Goal: Task Accomplishment & Management: Use online tool/utility

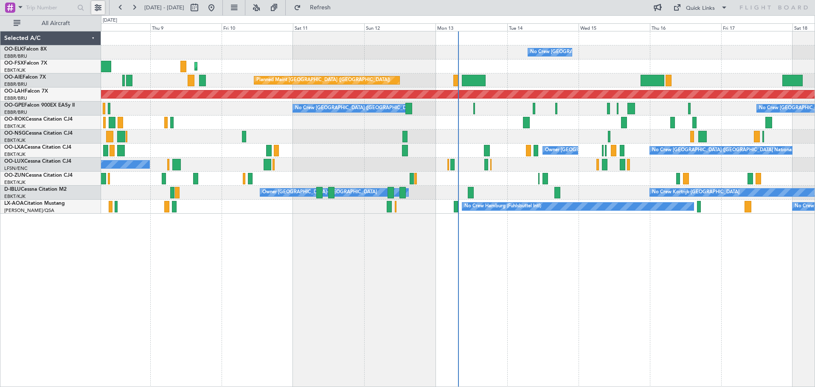
click at [101, 6] on button at bounding box center [98, 8] width 14 height 14
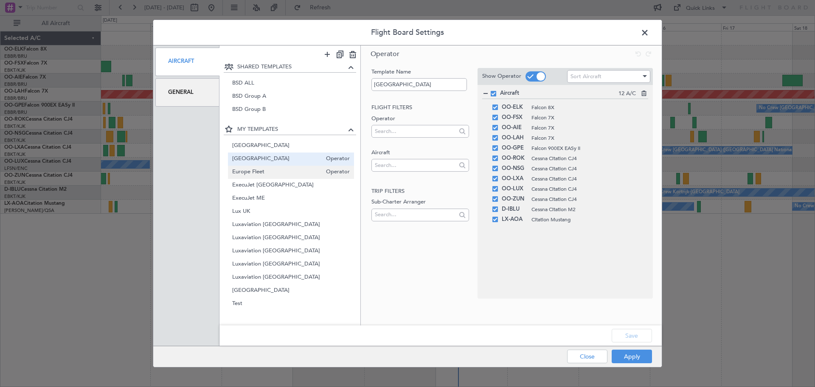
click at [271, 171] on span "Europe Fleet" at bounding box center [277, 172] width 90 height 9
type input "Europe Fleet"
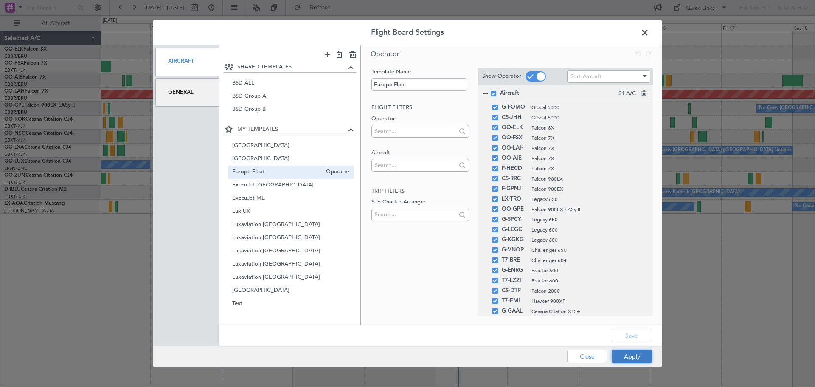
click at [635, 355] on button "Apply" at bounding box center [631, 356] width 40 height 14
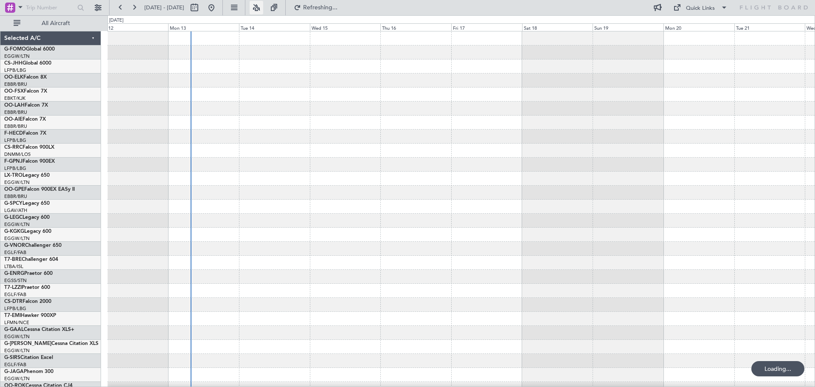
click at [263, 8] on button at bounding box center [256, 8] width 14 height 14
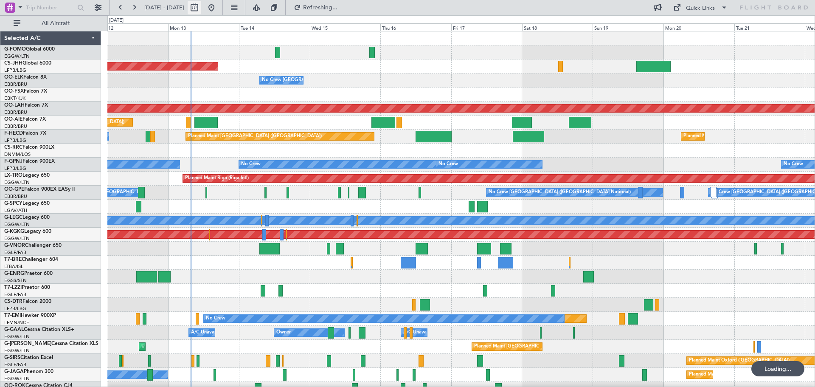
click at [201, 6] on button at bounding box center [195, 8] width 14 height 14
select select "10"
select select "2025"
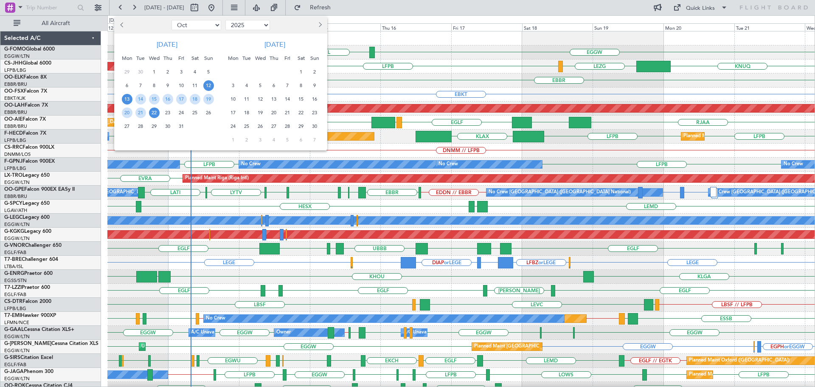
click at [122, 98] on span "13" at bounding box center [127, 99] width 11 height 11
click at [124, 109] on span "20" at bounding box center [127, 112] width 11 height 11
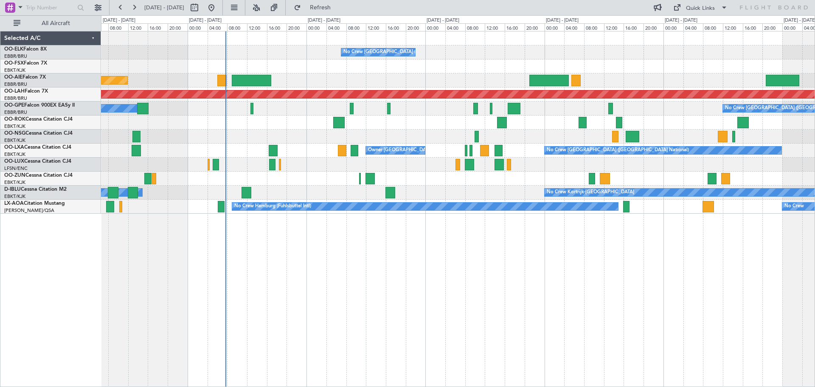
click at [357, 142] on div "No Crew Brussels (Brussels National) Planned Maint London (Farnborough) Planned…" at bounding box center [457, 122] width 713 height 182
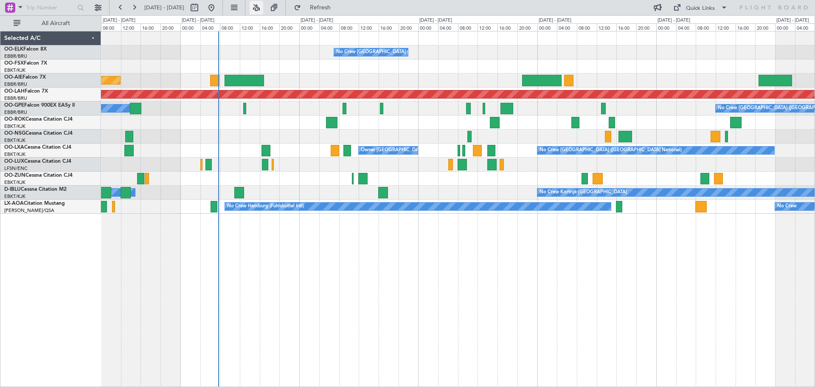
click at [263, 6] on button at bounding box center [256, 8] width 14 height 14
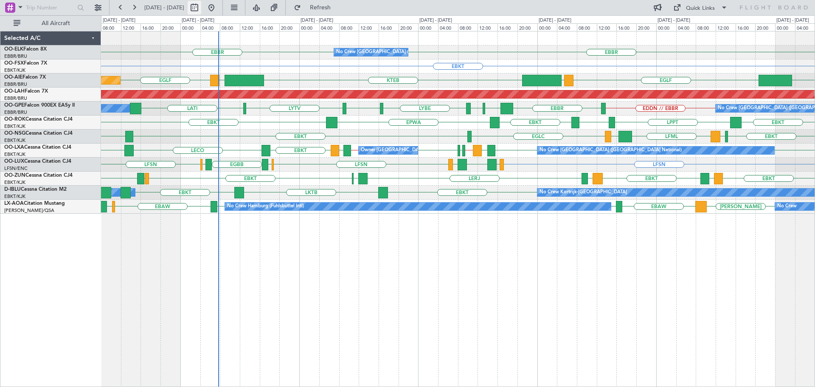
click at [201, 6] on button at bounding box center [195, 8] width 14 height 14
select select "10"
select select "2025"
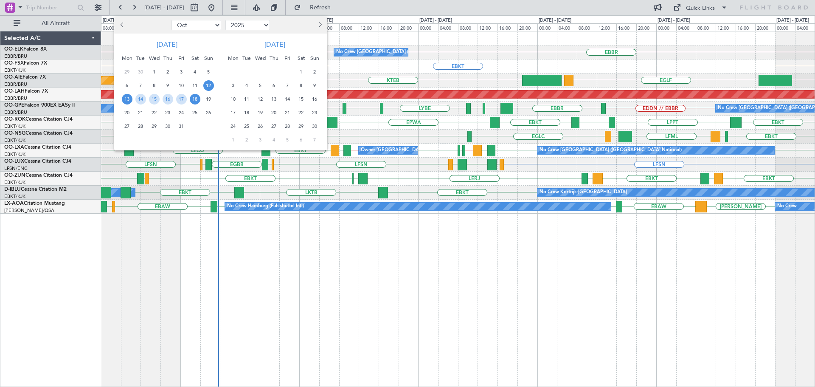
click at [127, 99] on span "13" at bounding box center [127, 99] width 11 height 11
click at [122, 112] on span "20" at bounding box center [127, 112] width 11 height 11
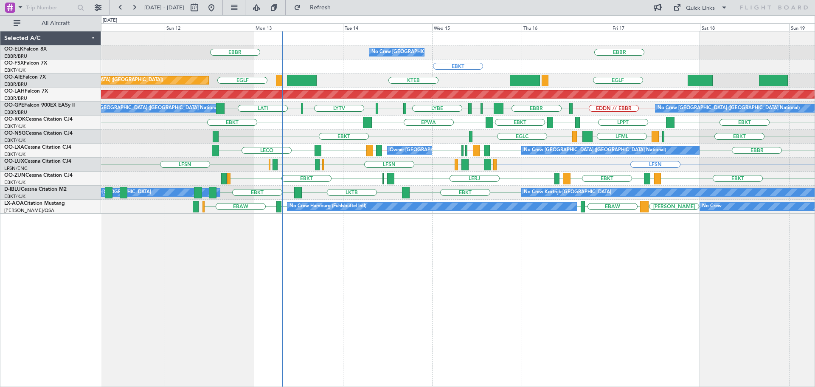
click at [374, 170] on div "EBBR EBBR No Crew Brussels (Brussels National) EBKT Planned Maint Kortrijk-Weve…" at bounding box center [457, 122] width 713 height 182
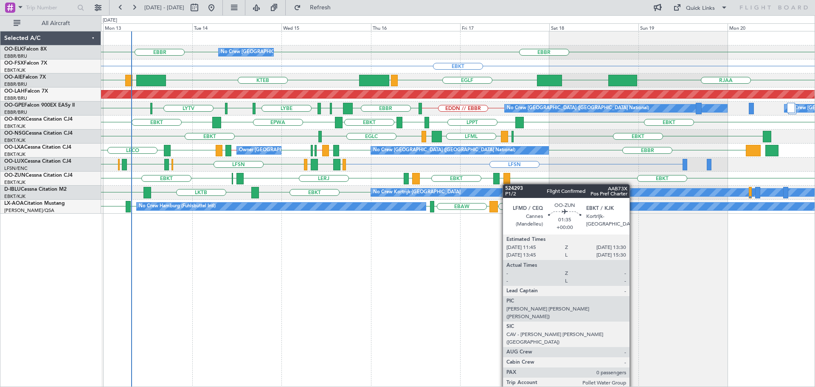
click at [507, 184] on div "No Crew Brussels (Brussels National) EBBR EBBR EBKT KTEB RJAA UZSS EGLF LOWS LI…" at bounding box center [457, 122] width 713 height 182
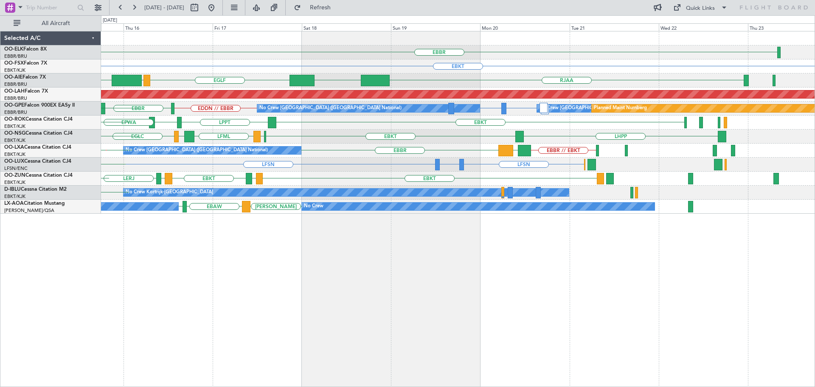
click at [177, 156] on div "EBBR No Crew Brussels (Brussels National) EBBR EBKT KTEB RJAA UZSS EGLF LOWS Pl…" at bounding box center [457, 122] width 713 height 182
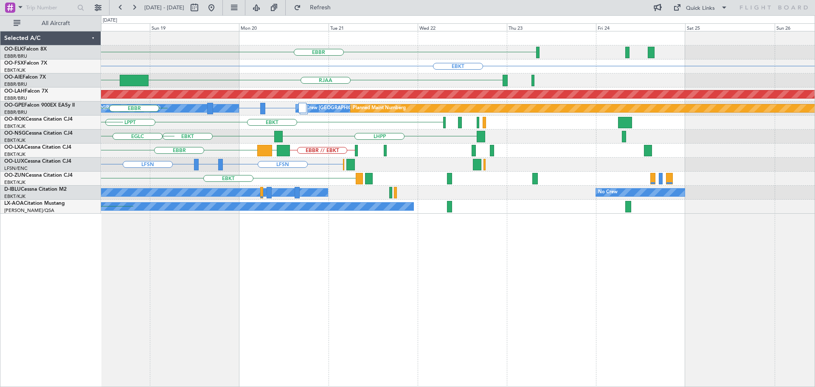
click at [252, 156] on div "EBBR EBBR // EBKT GMMX No Crew Brussels (Brussels National)" at bounding box center [457, 150] width 713 height 14
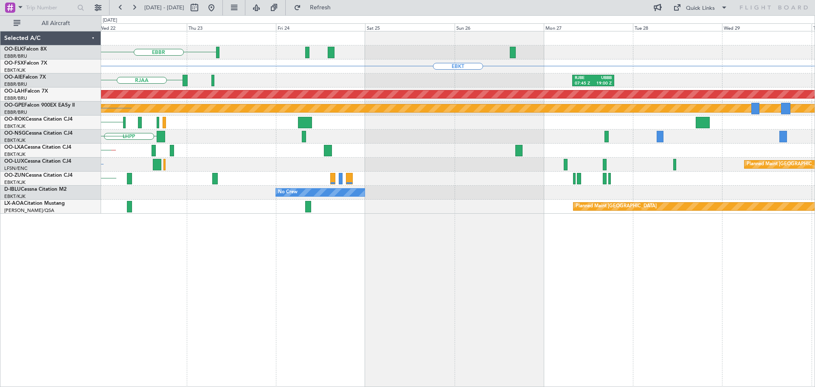
click at [344, 157] on div "EBBR // EBKT GMMX EBBR" at bounding box center [457, 150] width 713 height 14
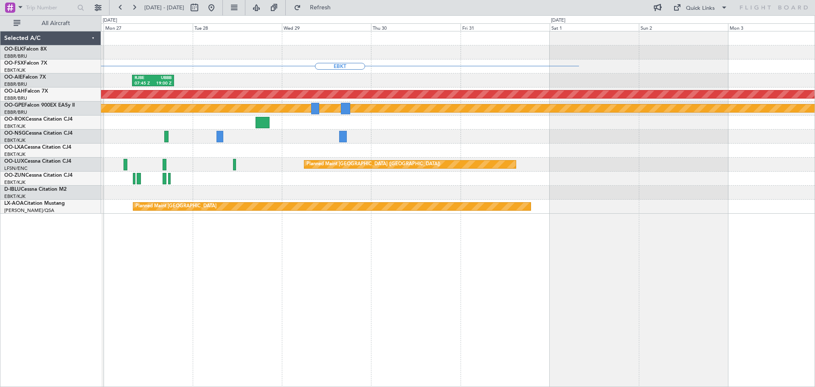
click at [270, 154] on div at bounding box center [457, 150] width 713 height 14
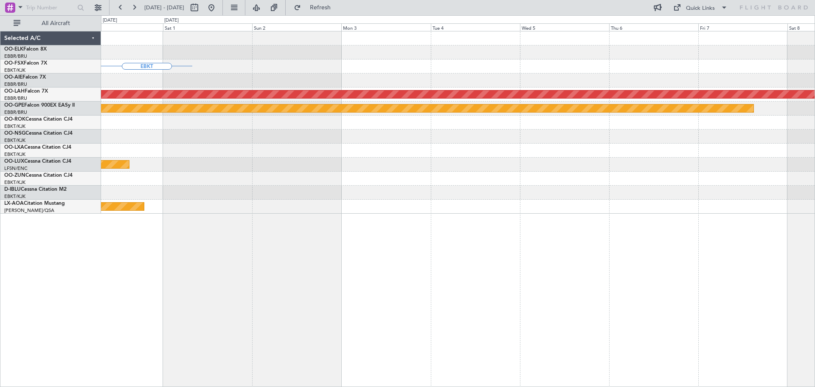
click at [377, 162] on div "Planned Maint [GEOGRAPHIC_DATA] ([GEOGRAPHIC_DATA])" at bounding box center [457, 164] width 713 height 14
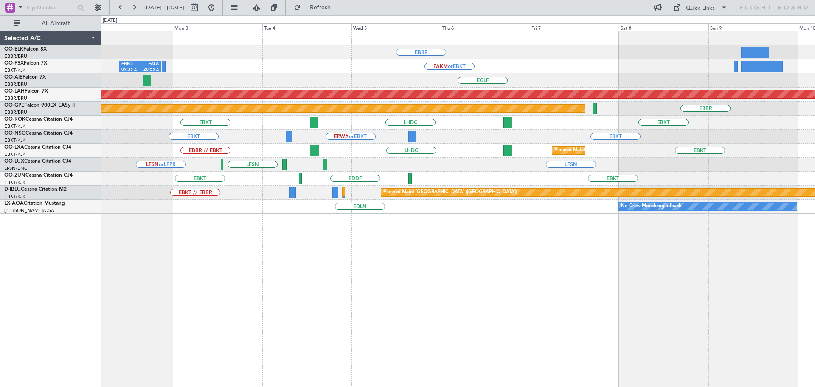
click at [814, 182] on html "31 Oct 2025 - 08 Nov 2025 Refresh Quick Links All Aircraft EBBR FAKM or EBKT FA…" at bounding box center [407, 193] width 815 height 387
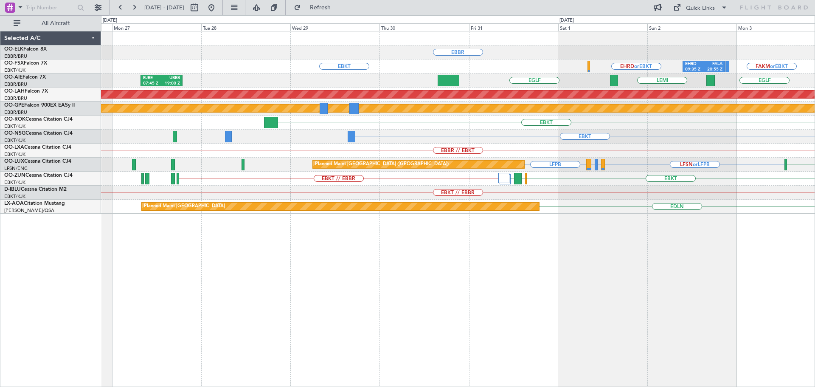
click at [608, 161] on div "EBBR FAKM or EBKT FALA or EBKT EHRD or EBKT EHRD 09:35 Z FALA 20:55 Z EBKT EGLF…" at bounding box center [457, 122] width 713 height 182
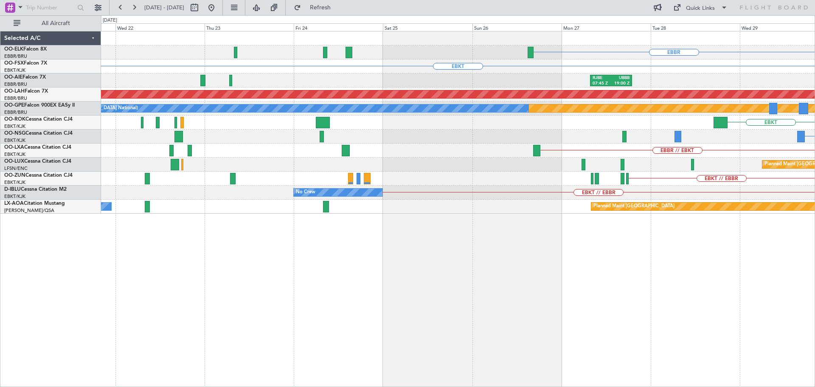
click at [561, 157] on div "EBBR // EBKT" at bounding box center [457, 150] width 713 height 14
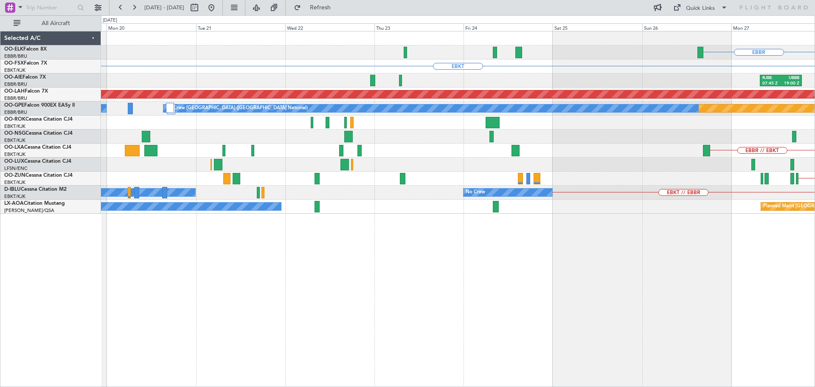
click at [502, 157] on div "EBBR // EBKT No Crew Brussels (Brussels National)" at bounding box center [457, 150] width 713 height 14
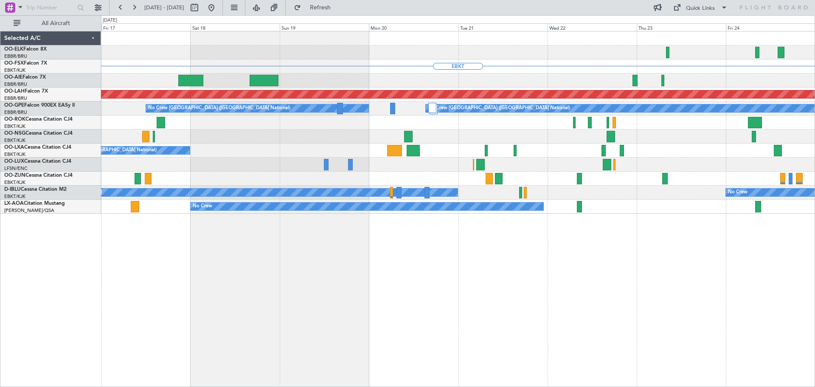
click at [555, 157] on div "EBBR EBKT Planned Maint Alton-st Louis (St Louis Regl) Planned Maint Nurnberg N…" at bounding box center [457, 122] width 713 height 182
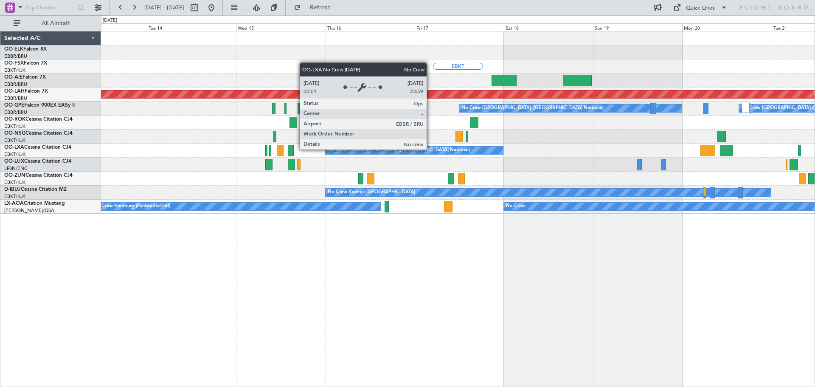
click at [639, 160] on div "EBKT Planned Maint Alton-st Louis (St Louis Regl) Planned Maint Nurnberg No Cre…" at bounding box center [457, 122] width 713 height 182
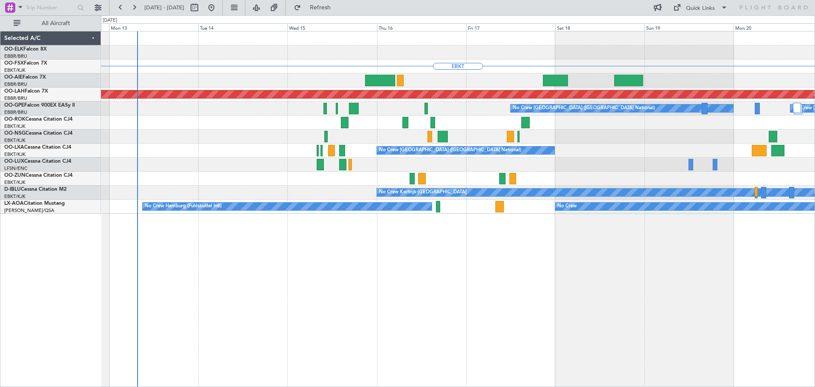
click at [406, 155] on div "No Crew [GEOGRAPHIC_DATA] ([GEOGRAPHIC_DATA] National)" at bounding box center [457, 150] width 713 height 14
